Goal: Task Accomplishment & Management: Manage account settings

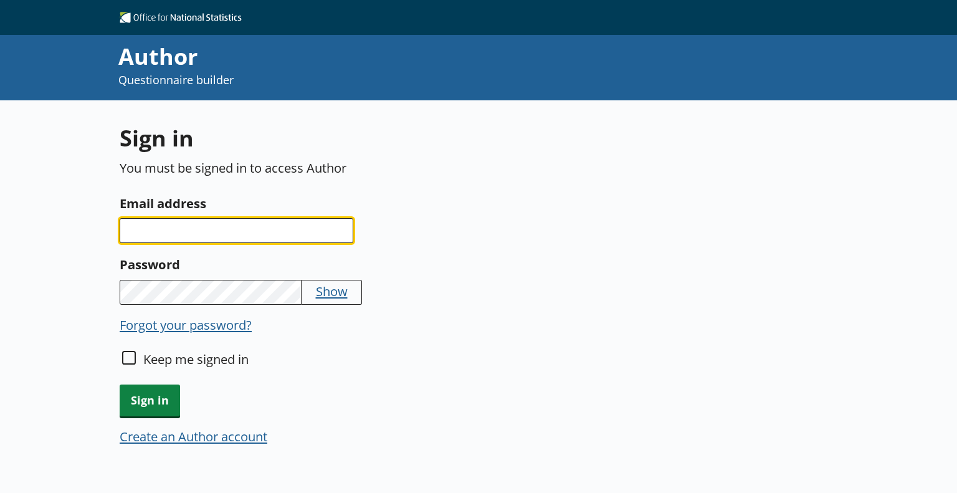
click at [146, 239] on input "Email address" at bounding box center [237, 230] width 234 height 25
paste input "[PERSON_NAME][EMAIL_ADDRESS][PERSON_NAME][DOMAIN_NAME]"
type input "[PERSON_NAME][EMAIL_ADDRESS][PERSON_NAME][DOMAIN_NAME]"
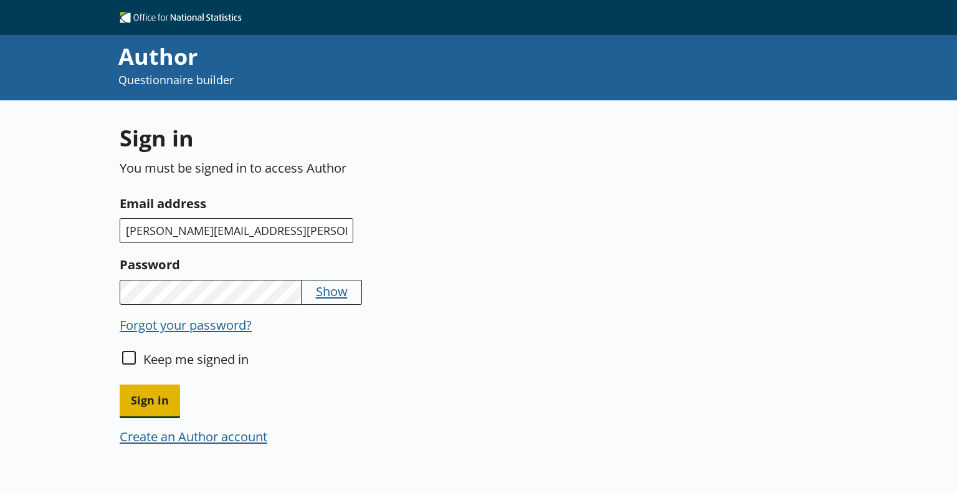
click at [149, 399] on span "Sign in" at bounding box center [150, 400] width 60 height 32
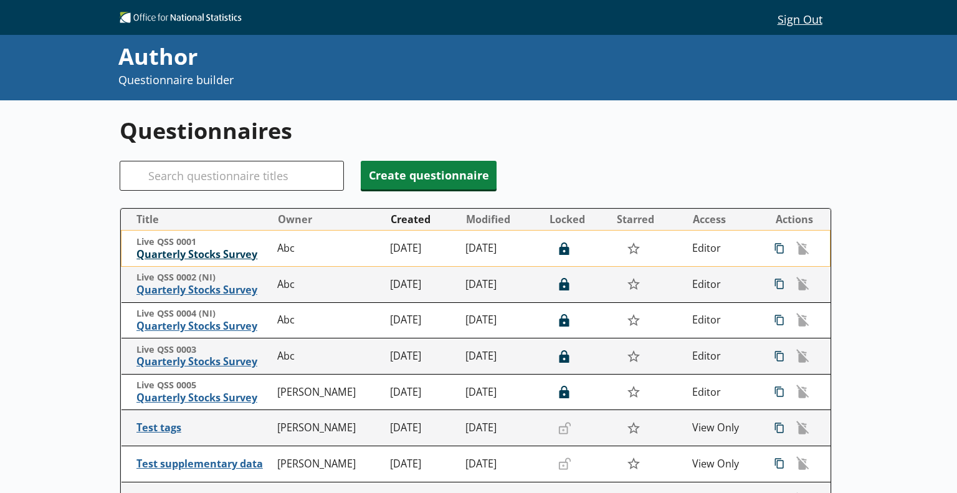
click at [204, 249] on span "Quarterly Stocks Survey" at bounding box center [203, 254] width 135 height 13
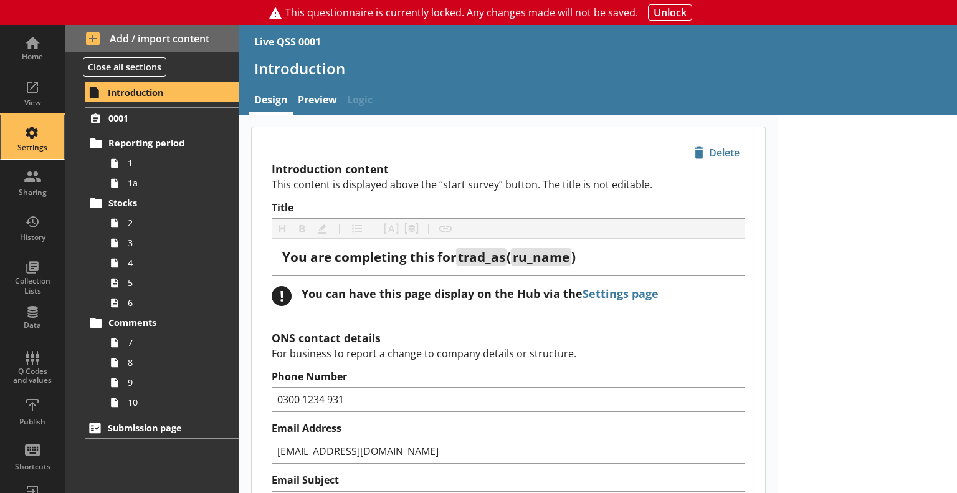
click at [39, 140] on div "Settings" at bounding box center [33, 137] width 44 height 44
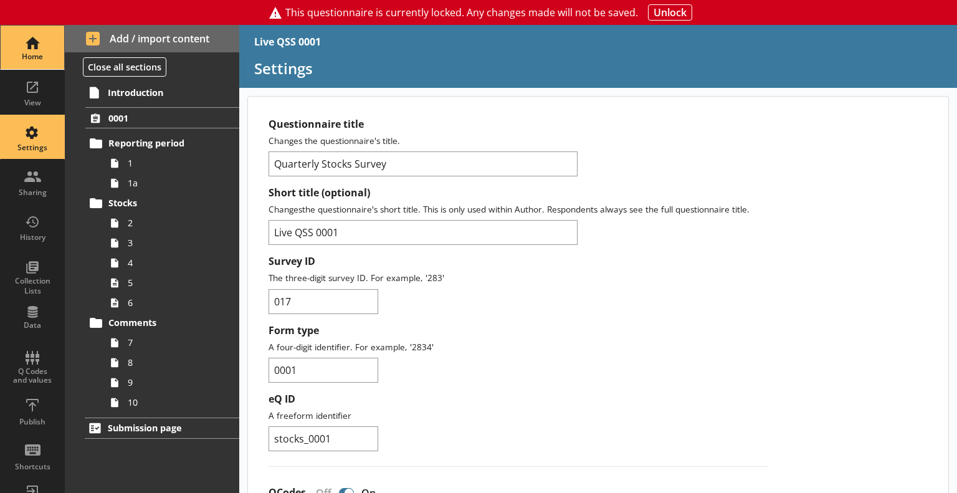
click at [26, 42] on div "Home" at bounding box center [33, 48] width 44 height 44
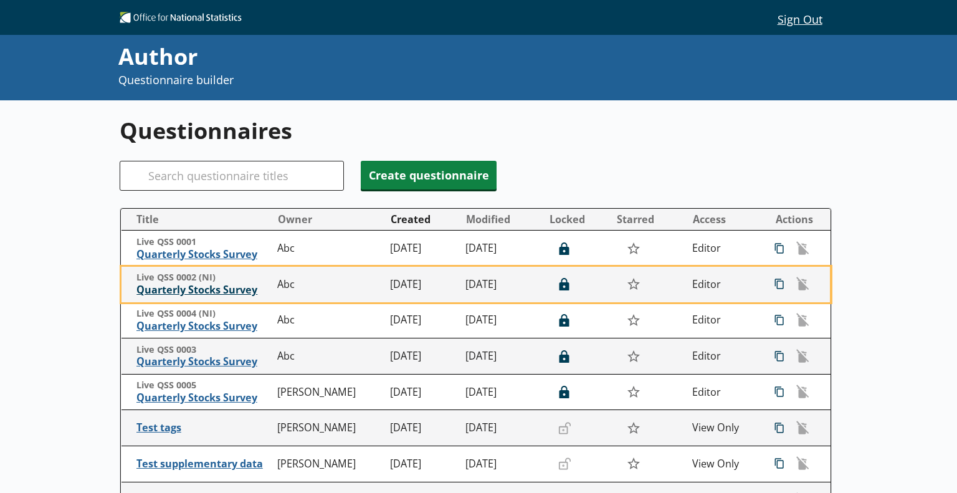
click at [207, 291] on span "Quarterly Stocks Survey" at bounding box center [203, 289] width 135 height 13
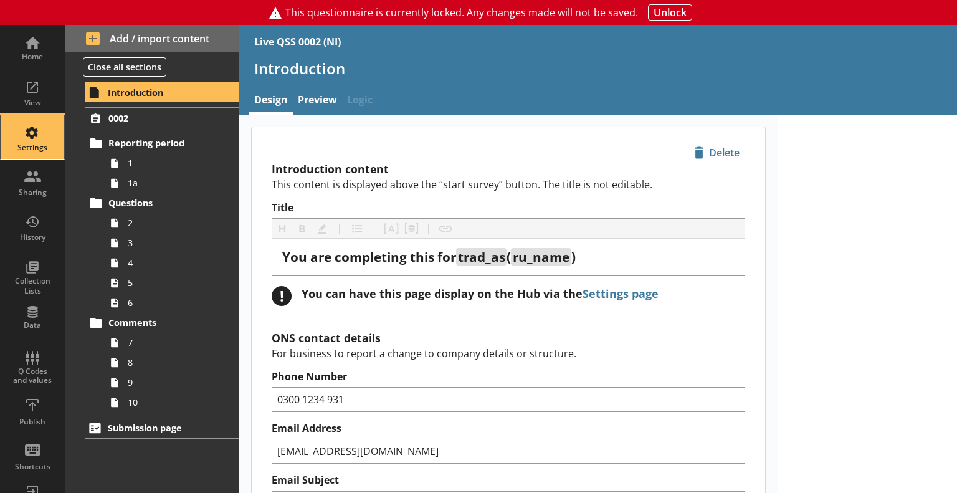
click at [42, 132] on div "Settings" at bounding box center [33, 137] width 44 height 44
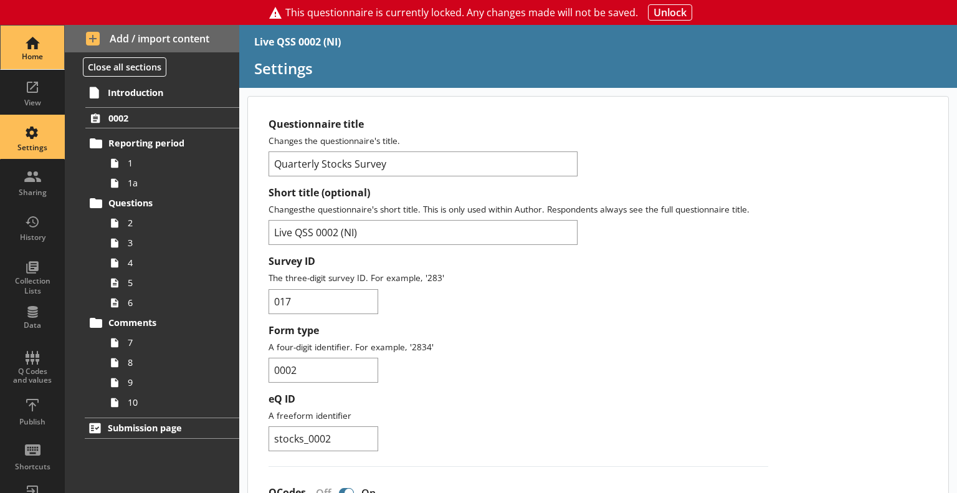
click at [22, 57] on div "Home" at bounding box center [33, 57] width 44 height 10
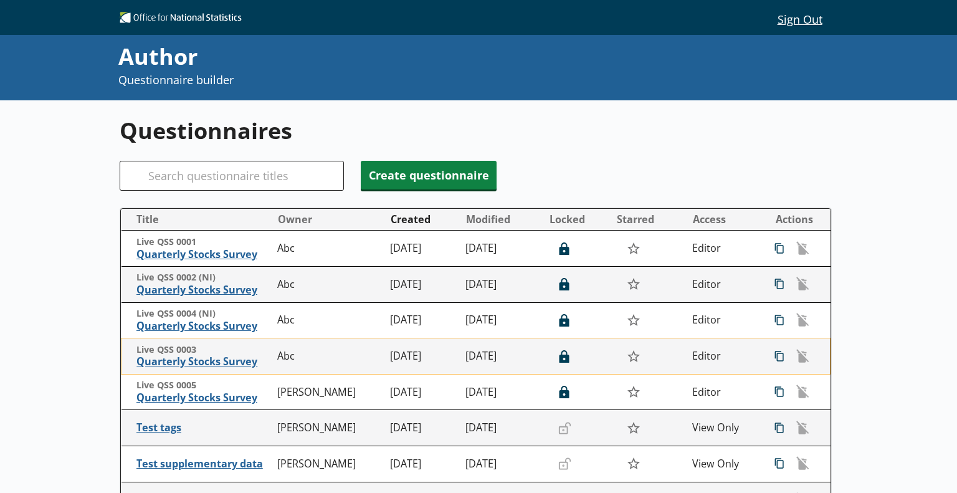
click at [202, 355] on span "Live QSS 0003" at bounding box center [203, 350] width 135 height 12
click at [202, 356] on span "Quarterly Stocks Survey" at bounding box center [203, 361] width 135 height 13
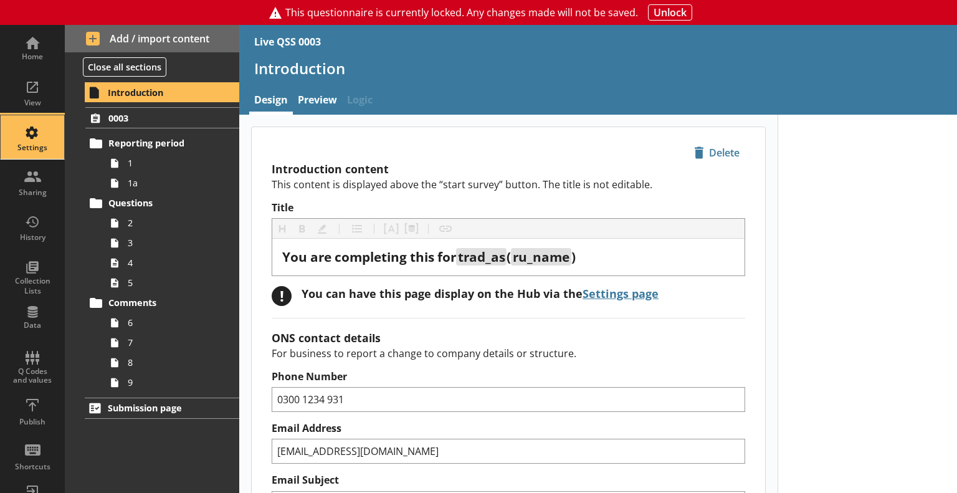
click at [24, 152] on div "Settings" at bounding box center [33, 137] width 44 height 44
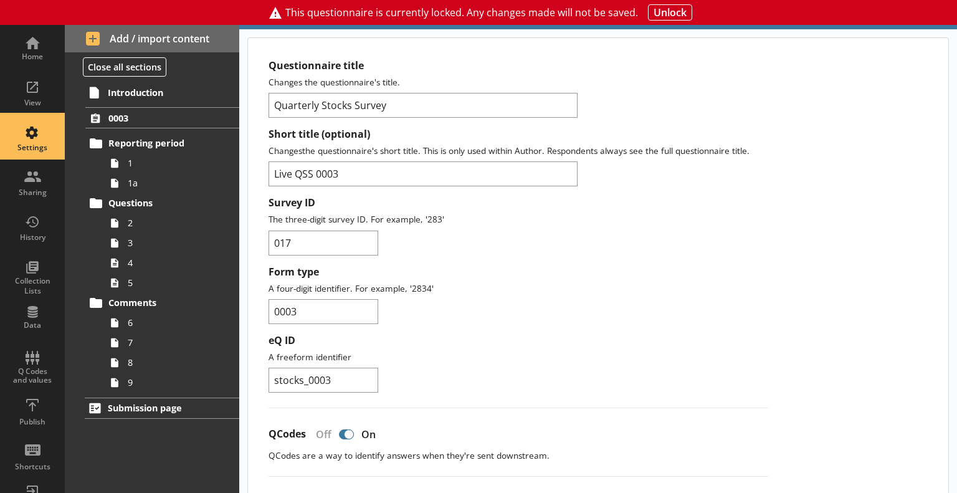
scroll to position [125, 0]
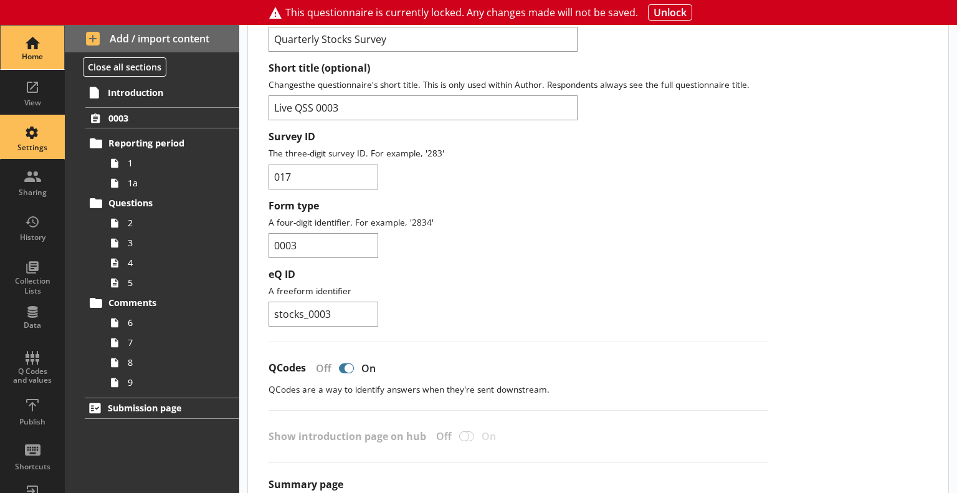
click at [4, 57] on link "Home" at bounding box center [32, 47] width 65 height 45
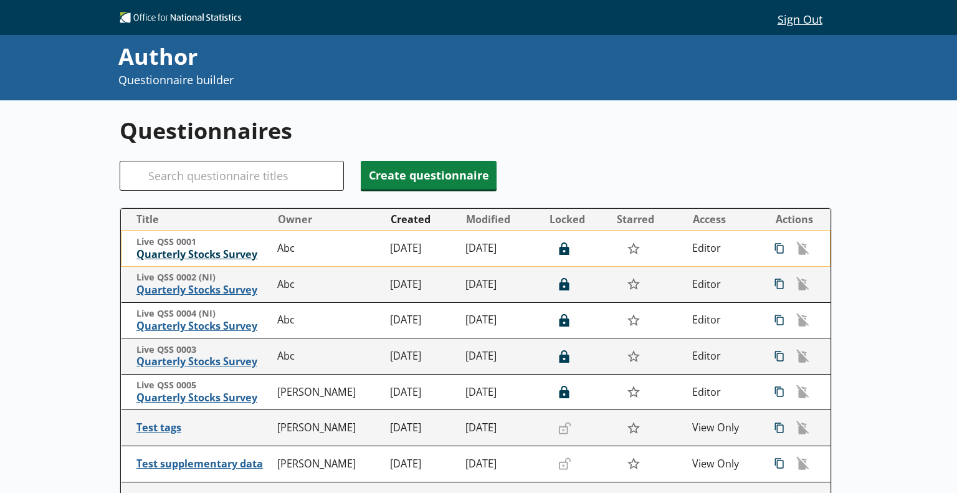
click at [201, 249] on span "Quarterly Stocks Survey" at bounding box center [203, 254] width 135 height 13
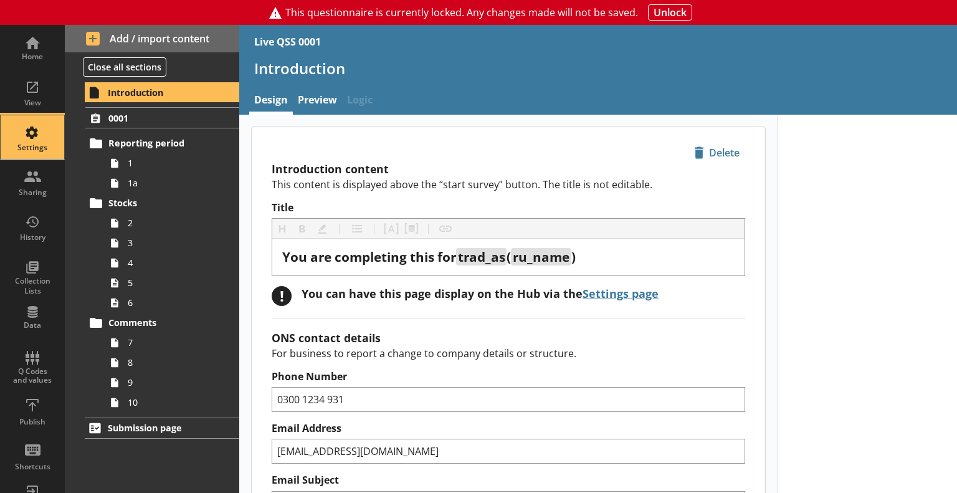
click at [24, 128] on div "Settings" at bounding box center [33, 137] width 44 height 44
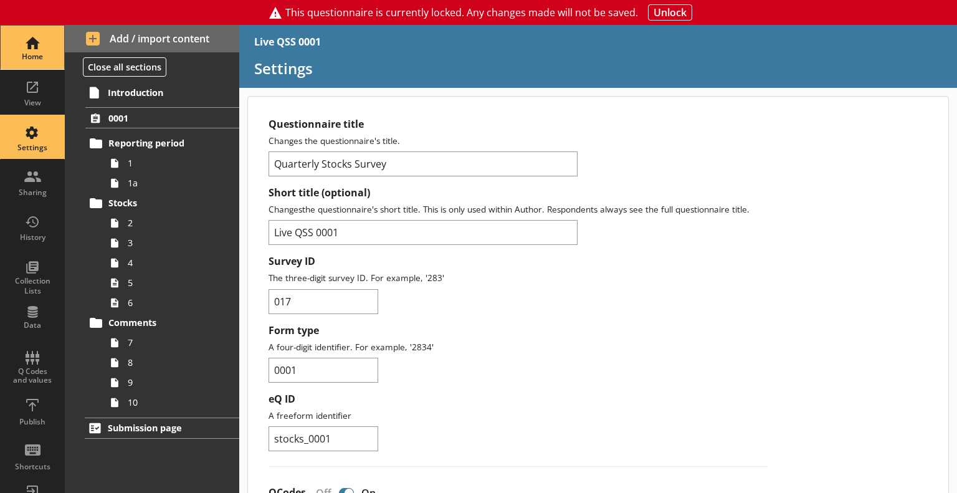
click at [19, 58] on div "Home" at bounding box center [33, 57] width 44 height 10
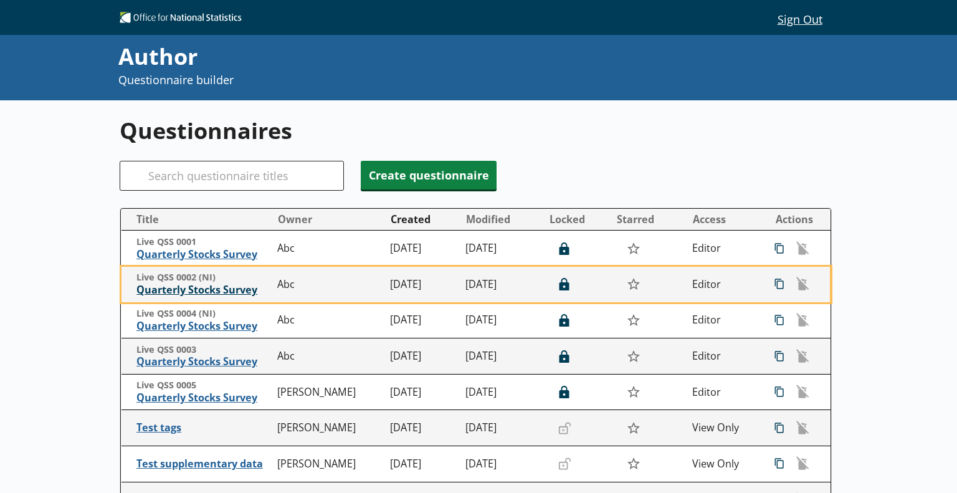
click at [221, 296] on span "Quarterly Stocks Survey" at bounding box center [203, 289] width 135 height 13
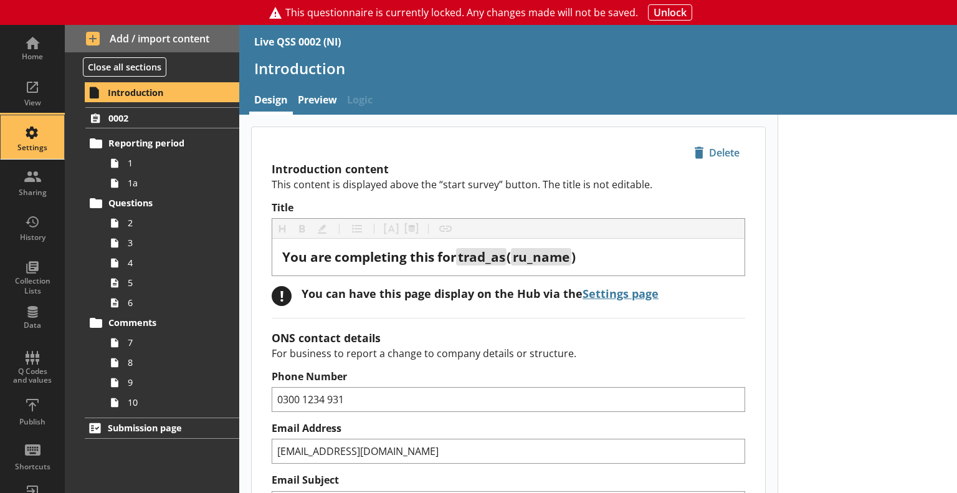
click at [35, 151] on div "Settings" at bounding box center [33, 148] width 44 height 10
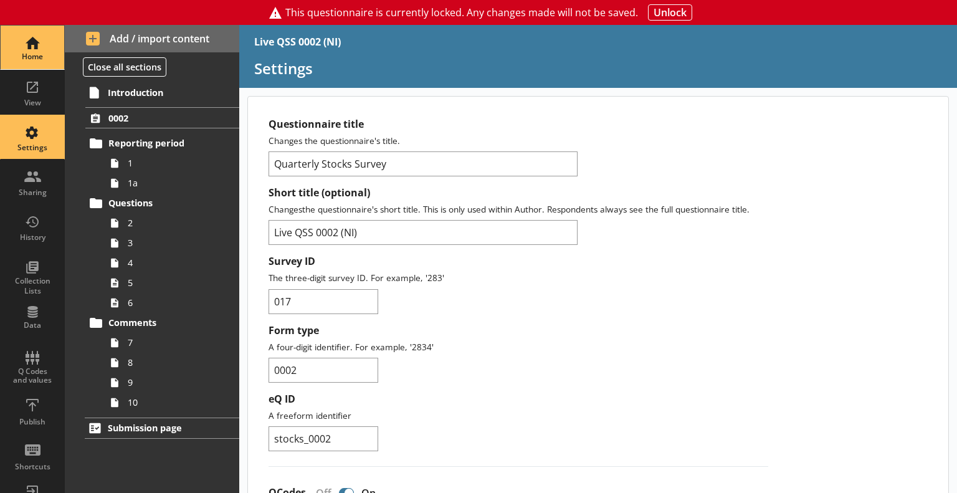
click at [26, 62] on div "Home" at bounding box center [33, 48] width 44 height 44
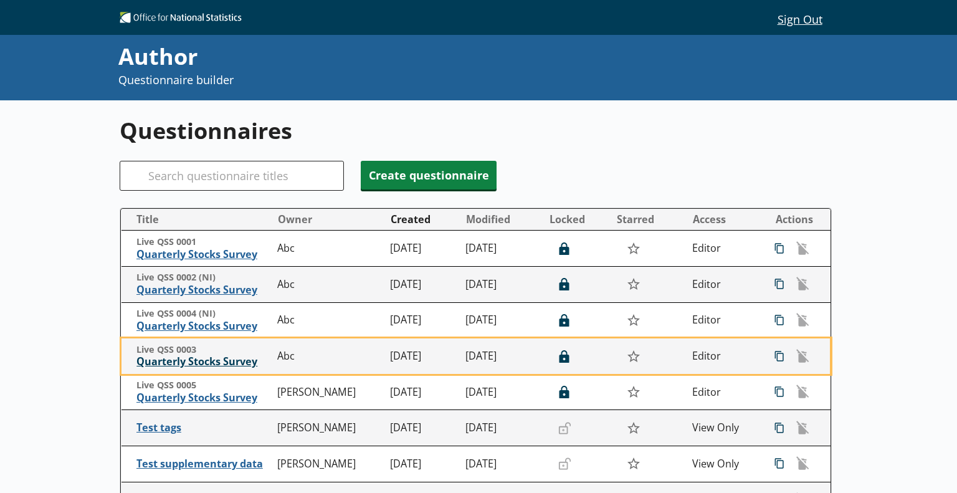
click at [224, 356] on span "Quarterly Stocks Survey" at bounding box center [203, 361] width 135 height 13
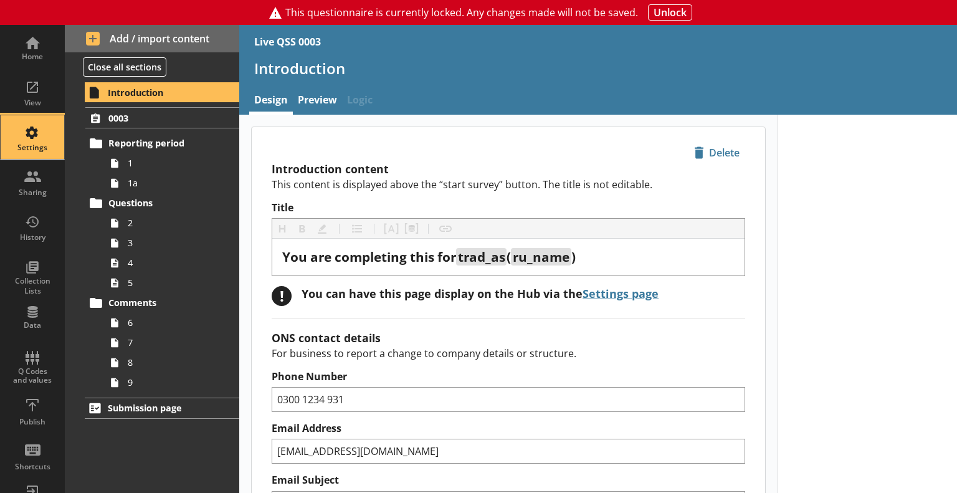
click at [11, 141] on div "Settings" at bounding box center [33, 137] width 44 height 44
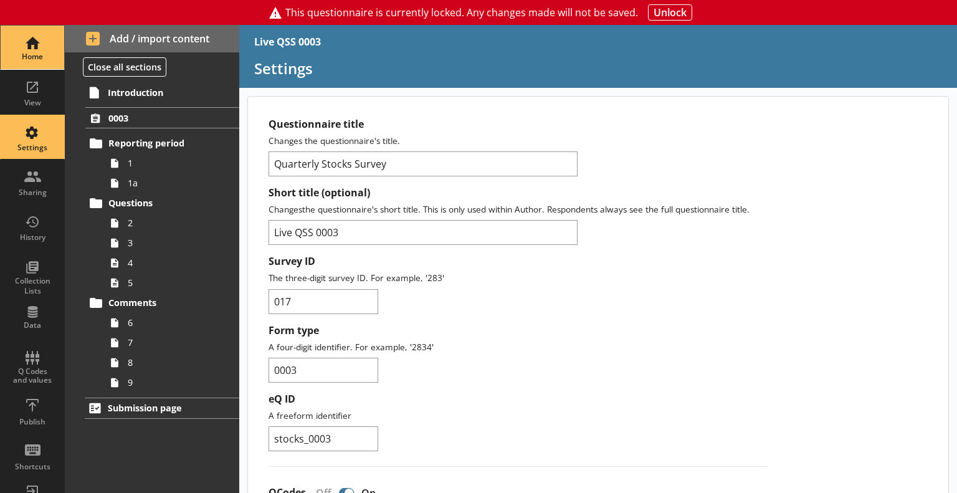
click at [11, 44] on div "Home" at bounding box center [33, 48] width 44 height 44
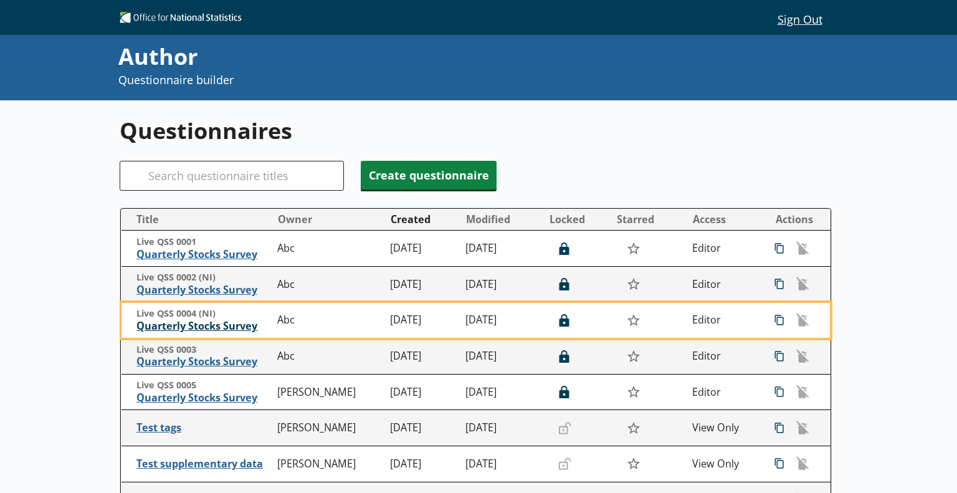
click at [209, 325] on span "Quarterly Stocks Survey" at bounding box center [203, 326] width 135 height 13
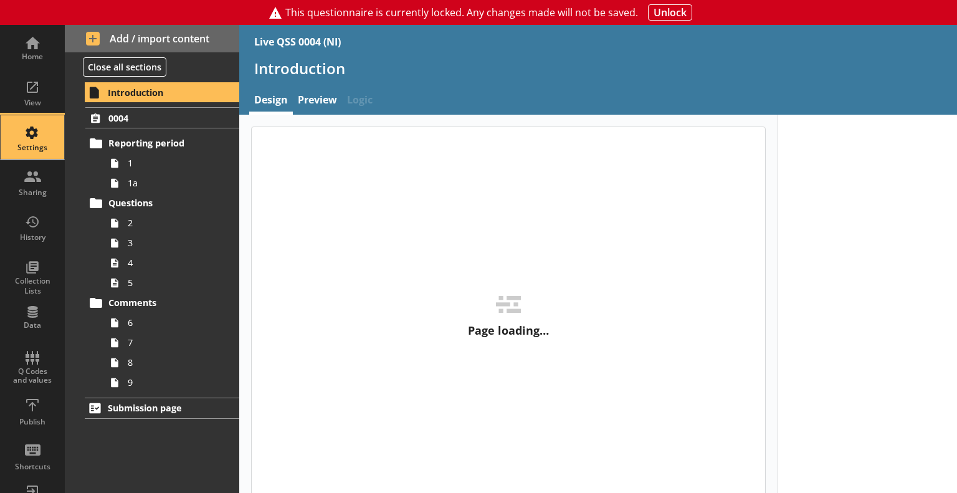
click at [40, 147] on div "Settings" at bounding box center [33, 148] width 44 height 10
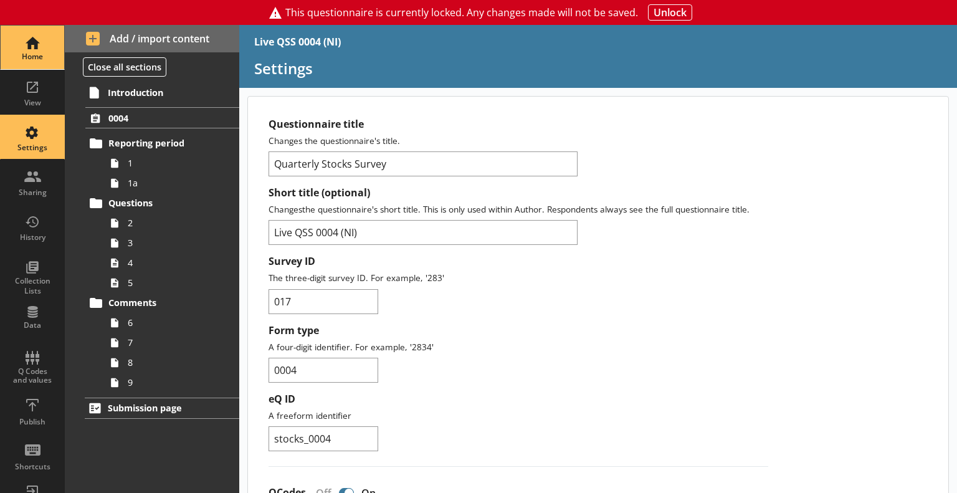
click at [25, 59] on div "Home" at bounding box center [33, 57] width 44 height 10
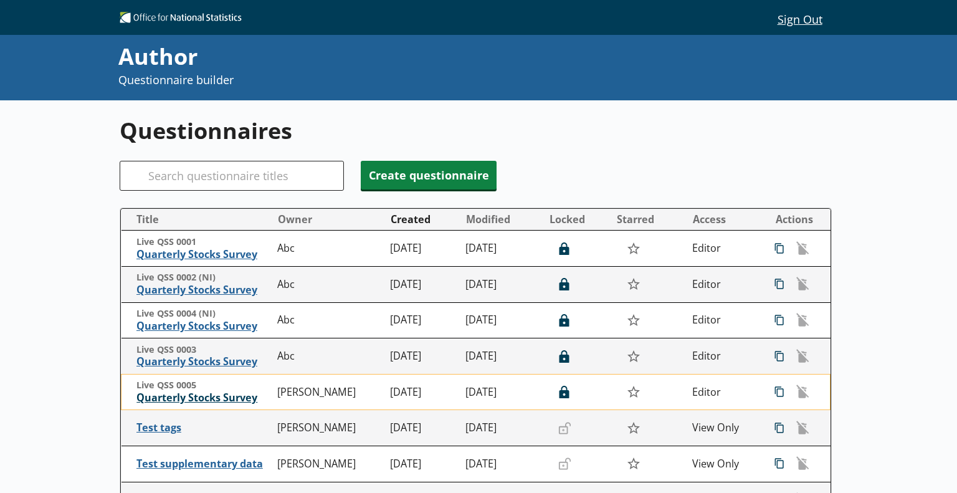
click at [199, 401] on span "Quarterly Stocks Survey" at bounding box center [203, 397] width 135 height 13
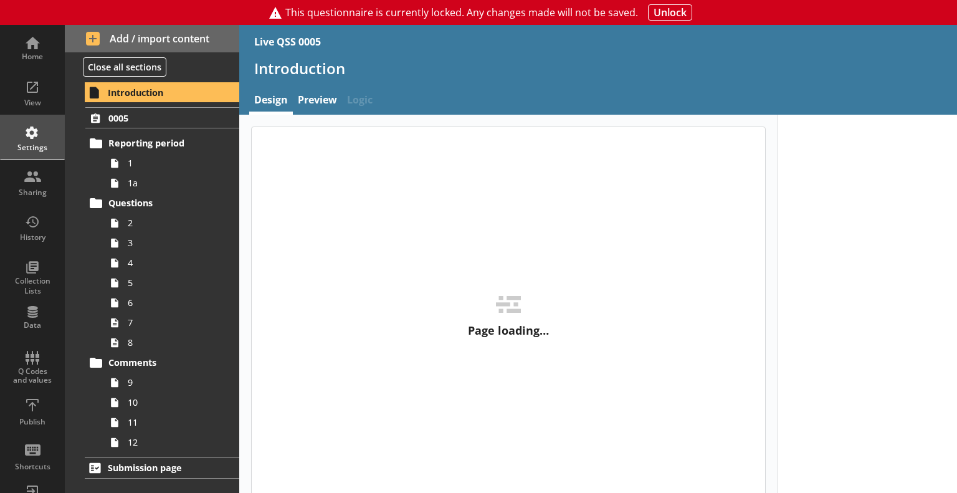
type textarea "x"
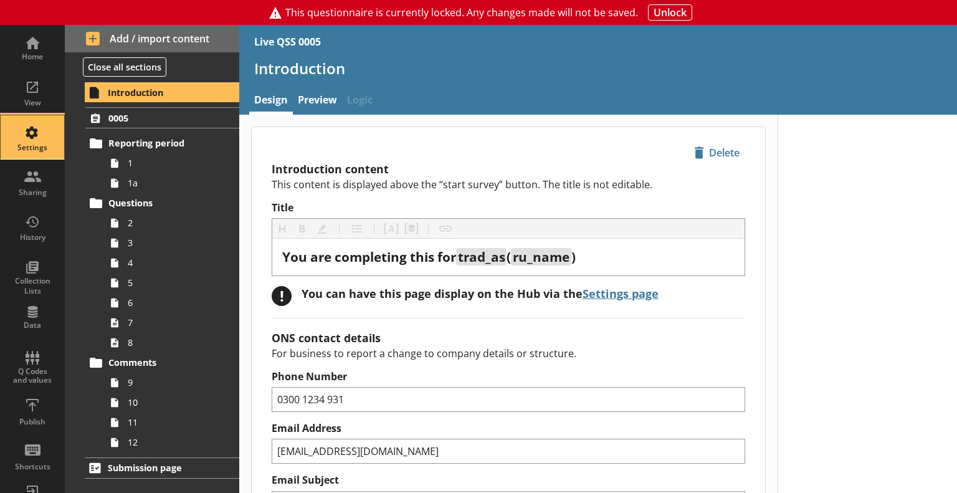
click at [12, 132] on div "Settings" at bounding box center [33, 137] width 44 height 44
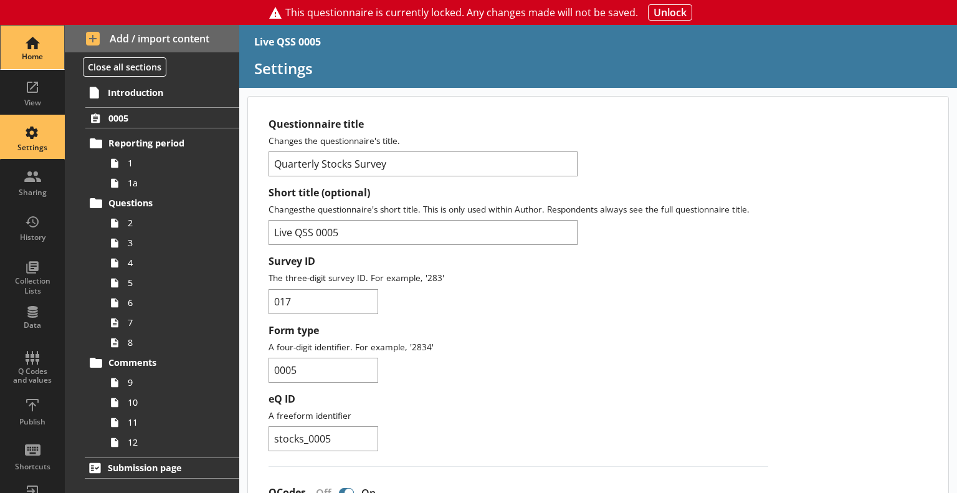
click at [32, 44] on div "Home" at bounding box center [33, 48] width 44 height 44
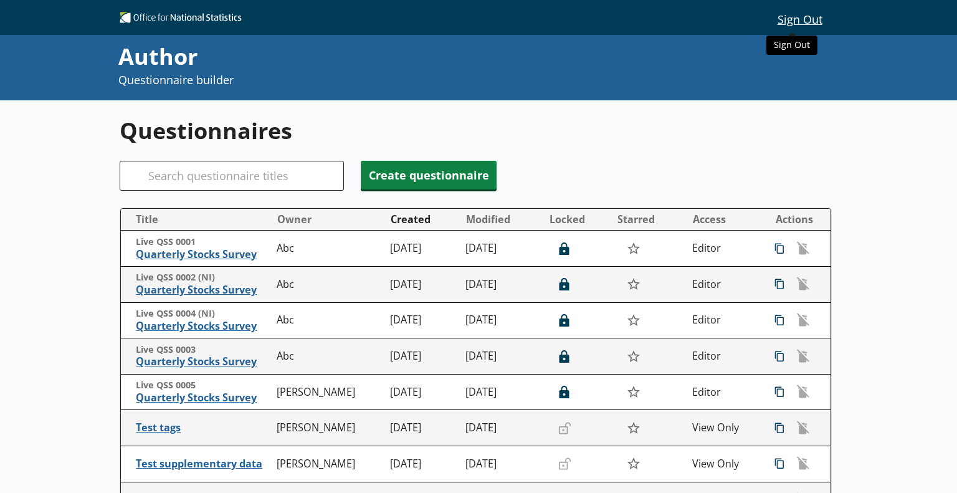
click at [796, 24] on button "Sign Out" at bounding box center [800, 18] width 64 height 21
